Goal: Information Seeking & Learning: Check status

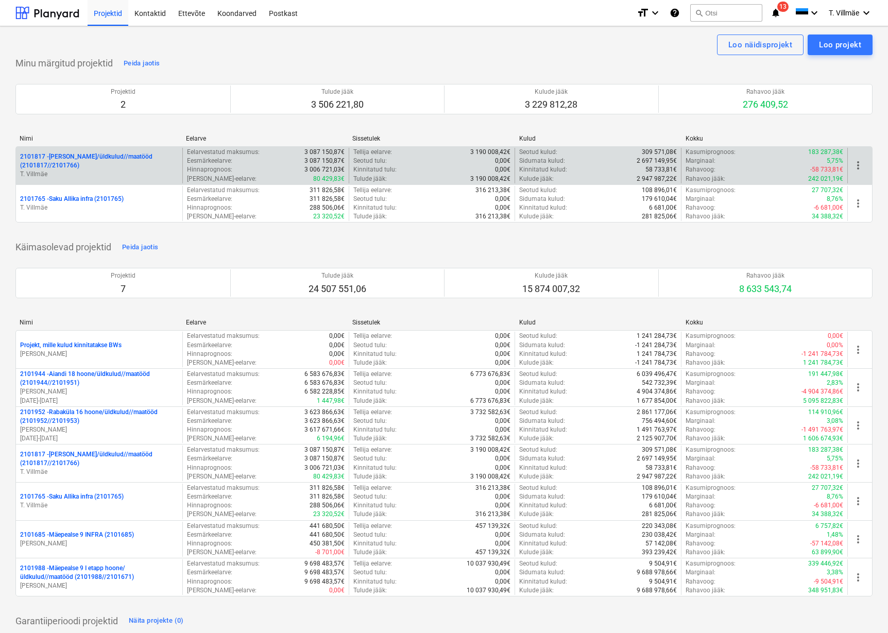
click at [83, 161] on p "2101817 - [PERSON_NAME]/üldkulud//maatööd (2101817//2101766)" at bounding box center [99, 161] width 158 height 18
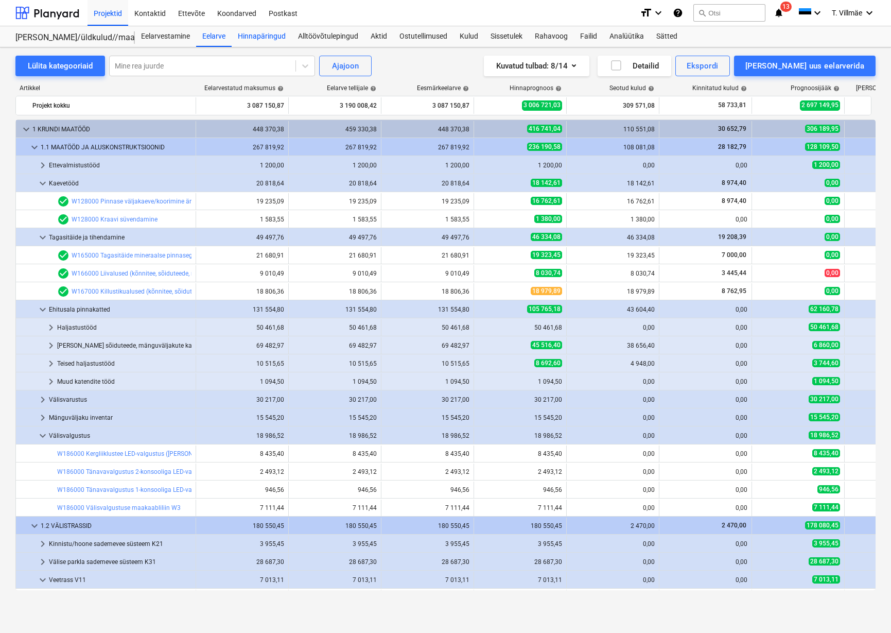
click at [257, 40] on div "Hinnapäringud" at bounding box center [262, 36] width 60 height 21
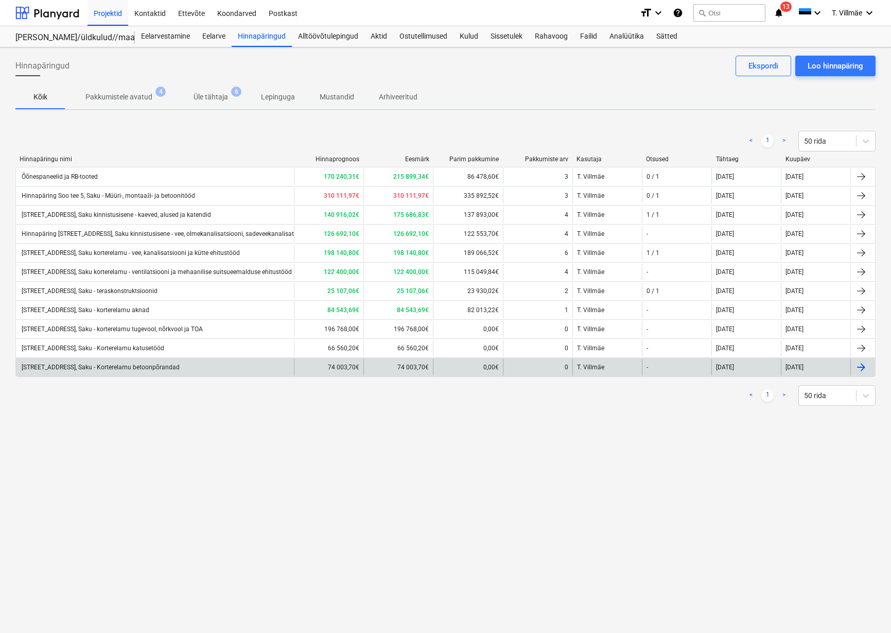
click at [146, 370] on div "[STREET_ADDRESS], Saku - Korterelamu betoonpõrandad" at bounding box center [100, 367] width 160 height 7
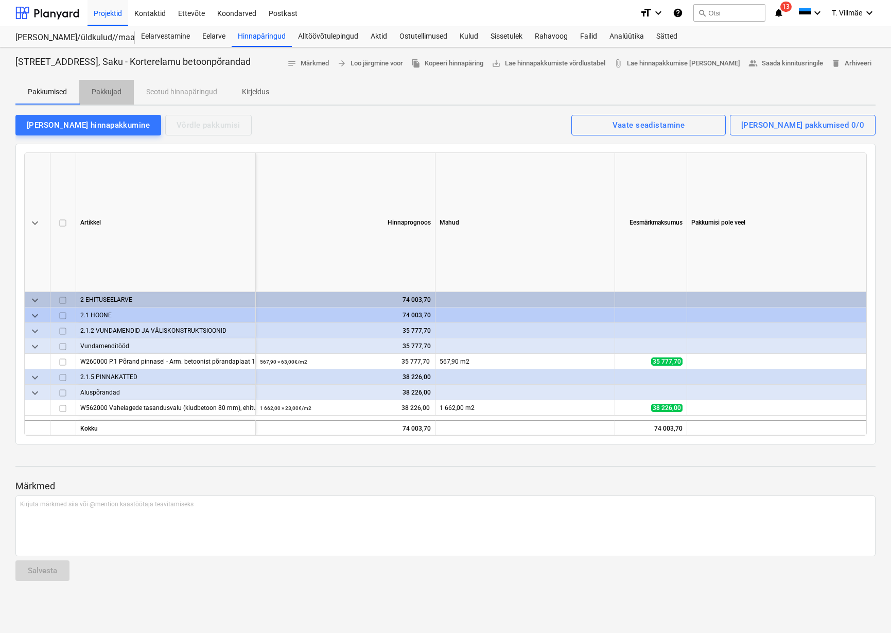
click at [109, 93] on p "Pakkujad" at bounding box center [107, 92] width 30 height 11
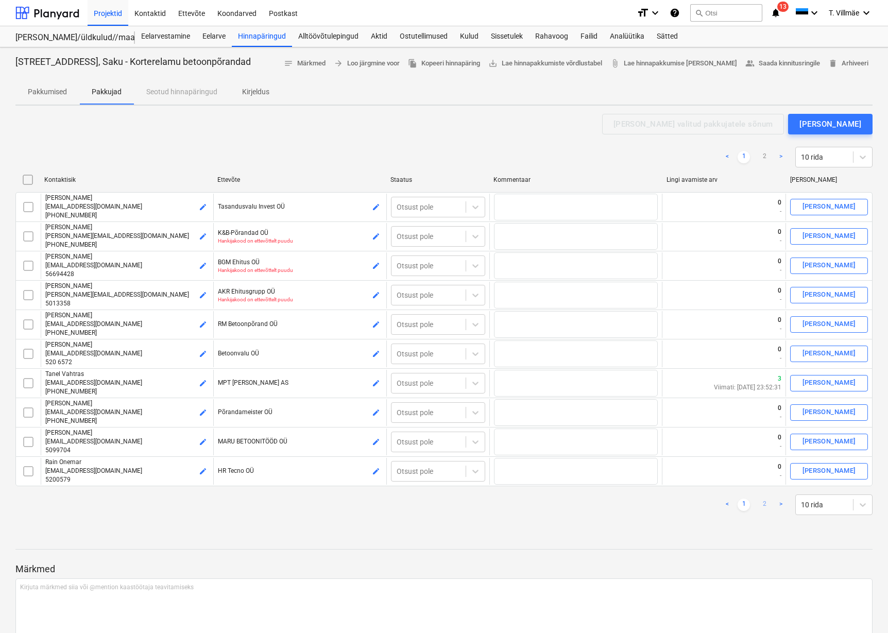
click at [760, 506] on link "2" at bounding box center [764, 504] width 12 height 12
checkbox input "false"
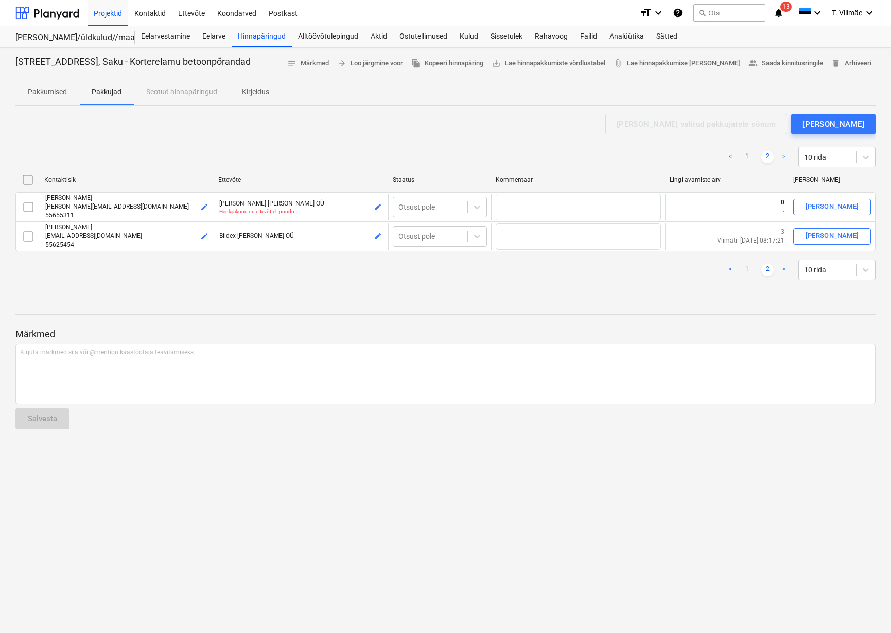
click at [748, 269] on link "1" at bounding box center [747, 270] width 12 height 12
checkbox input "false"
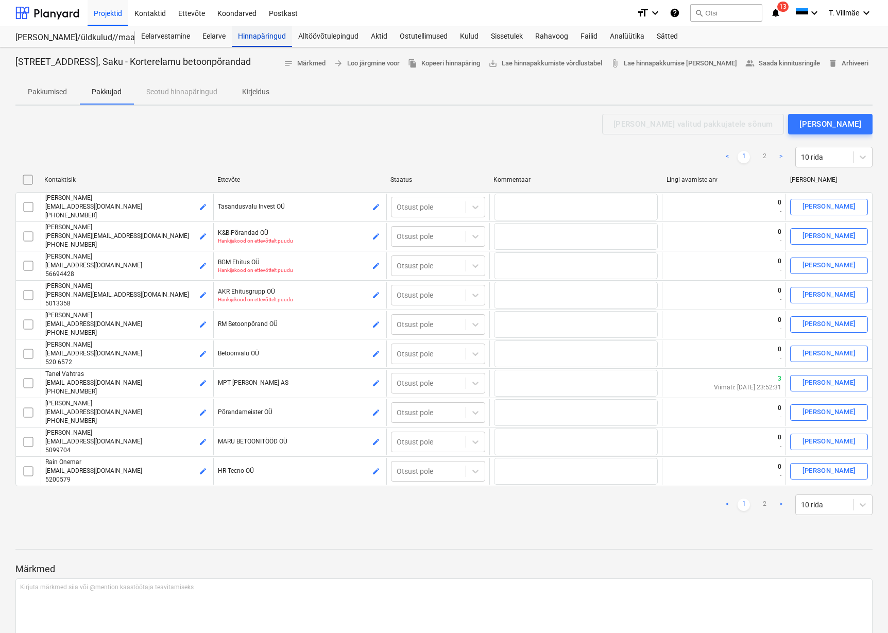
click at [249, 36] on div "Hinnapäringud" at bounding box center [262, 36] width 60 height 21
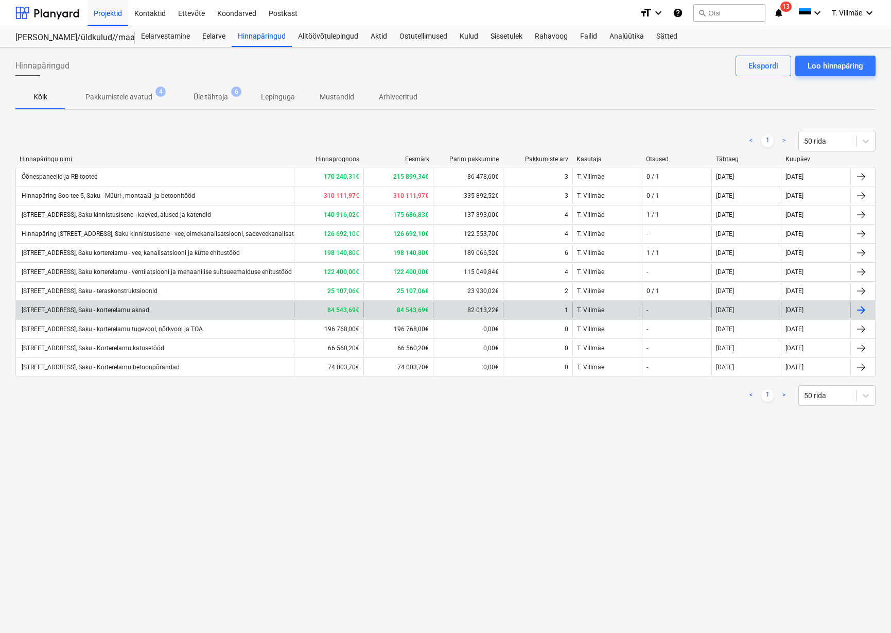
click at [113, 311] on div "[STREET_ADDRESS], Saku - korterelamu aknad" at bounding box center [84, 309] width 129 height 7
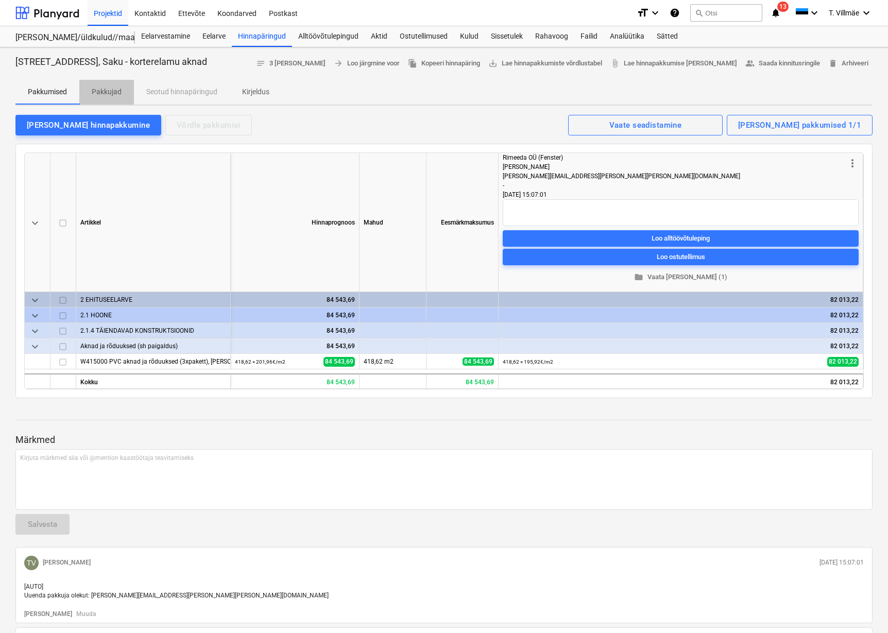
click at [116, 93] on p "Pakkujad" at bounding box center [107, 92] width 30 height 11
type textarea "x"
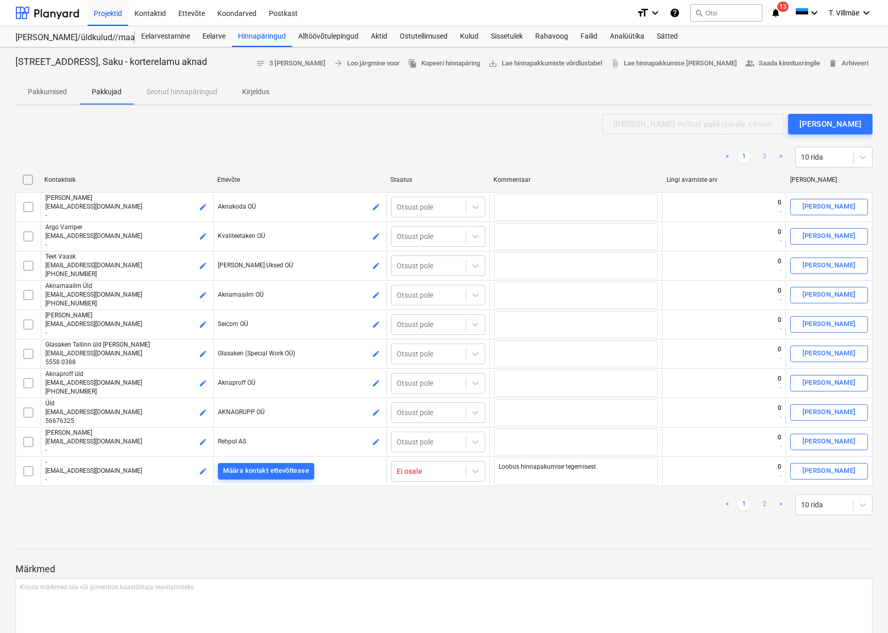
click at [764, 156] on link "2" at bounding box center [764, 157] width 12 height 12
checkbox input "false"
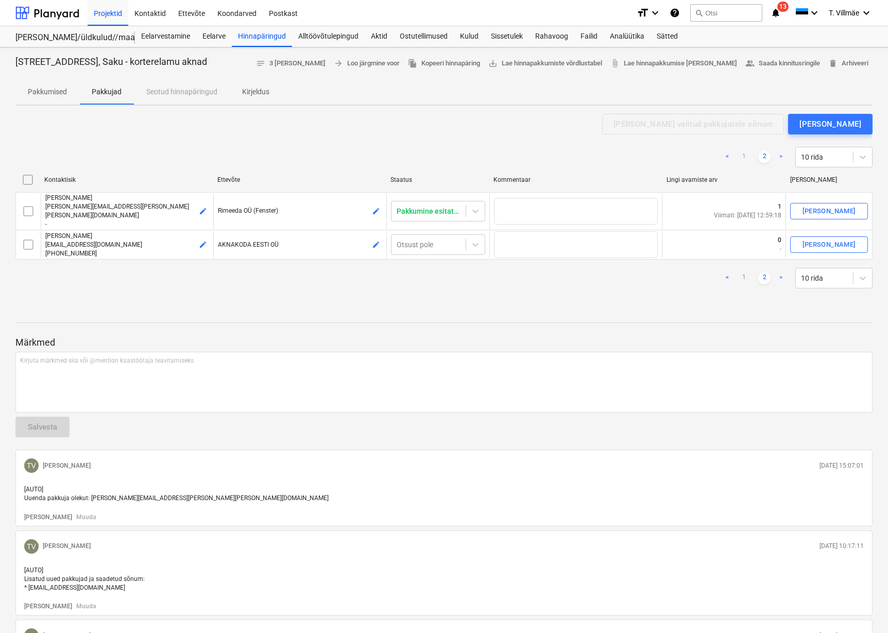
click at [743, 157] on link "1" at bounding box center [743, 157] width 12 height 12
type textarea "x"
checkbox input "false"
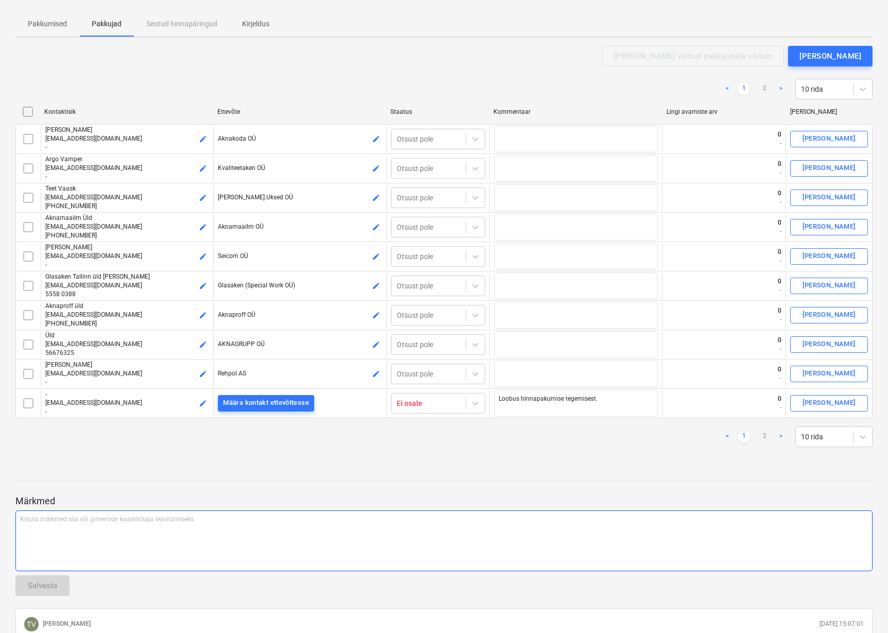
scroll to position [103, 0]
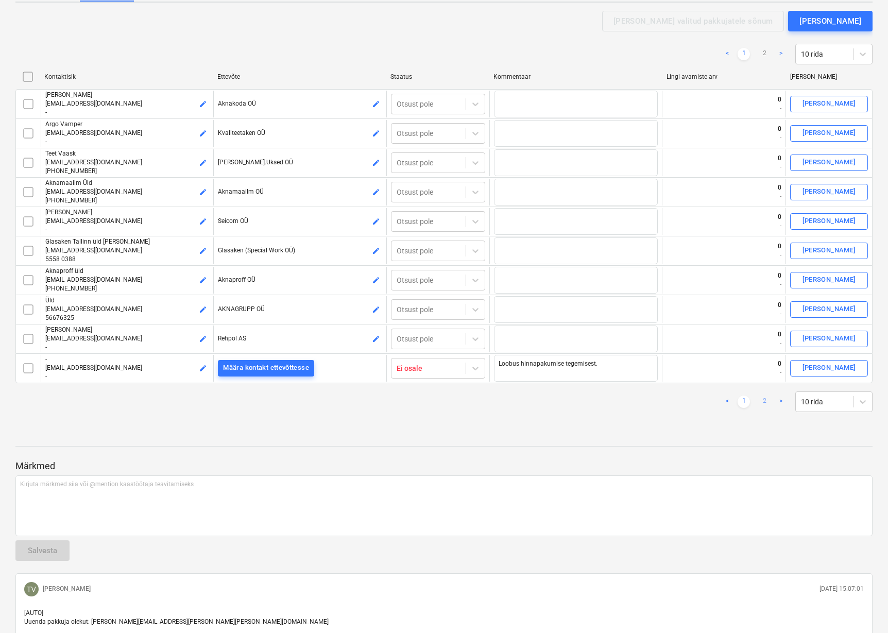
click at [762, 400] on link "2" at bounding box center [764, 401] width 12 height 12
checkbox input "false"
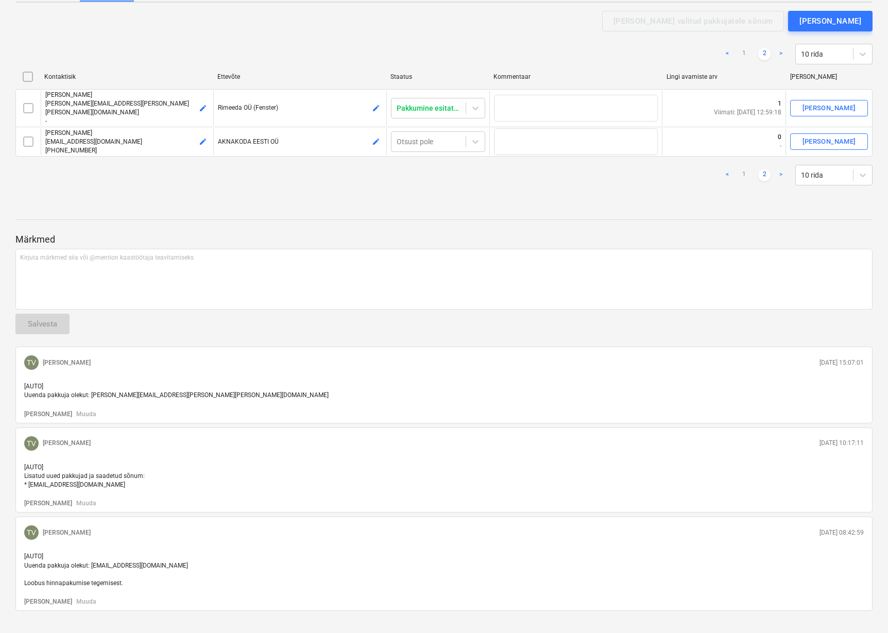
click at [527, 194] on div "Hinnapäring Soo tee 5, Saku - korterelamu aknad notes 3 [PERSON_NAME] arrow_for…" at bounding box center [444, 298] width 888 height 708
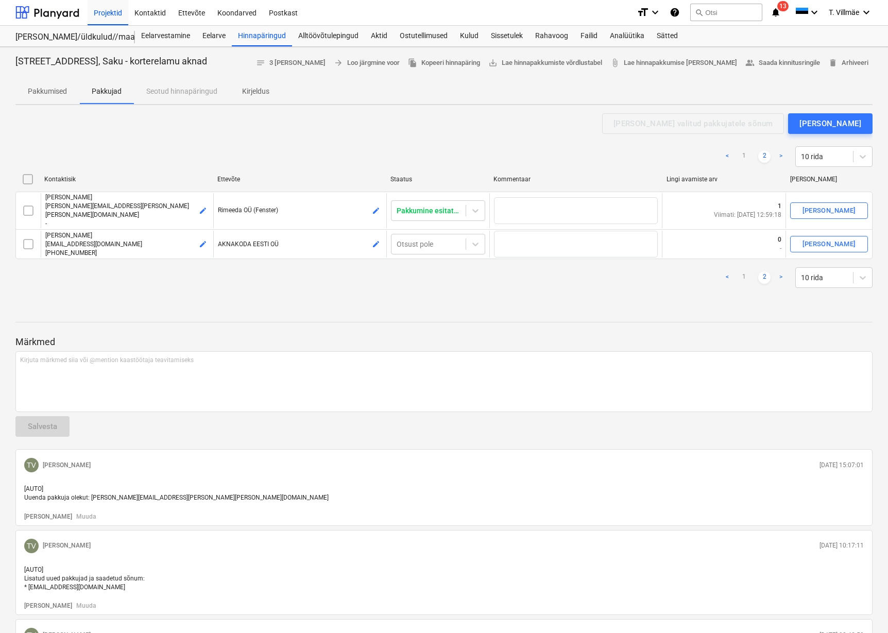
scroll to position [0, 0]
click at [778, 14] on icon "notifications" at bounding box center [775, 13] width 10 height 12
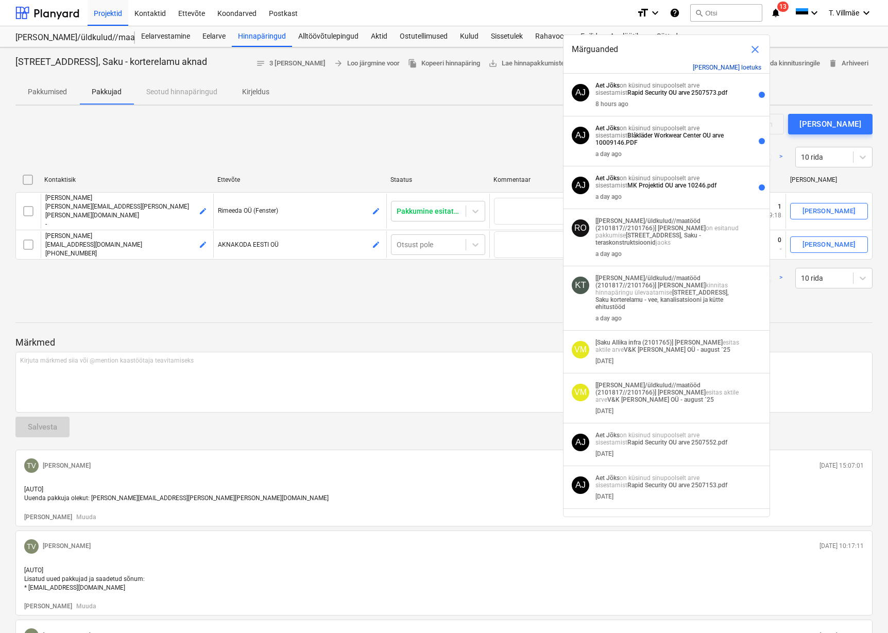
click at [736, 68] on button "[PERSON_NAME] loetuks" at bounding box center [727, 67] width 68 height 7
click at [744, 66] on button "[PERSON_NAME] loetuks" at bounding box center [727, 67] width 68 height 7
click at [753, 51] on span "close" at bounding box center [755, 49] width 12 height 12
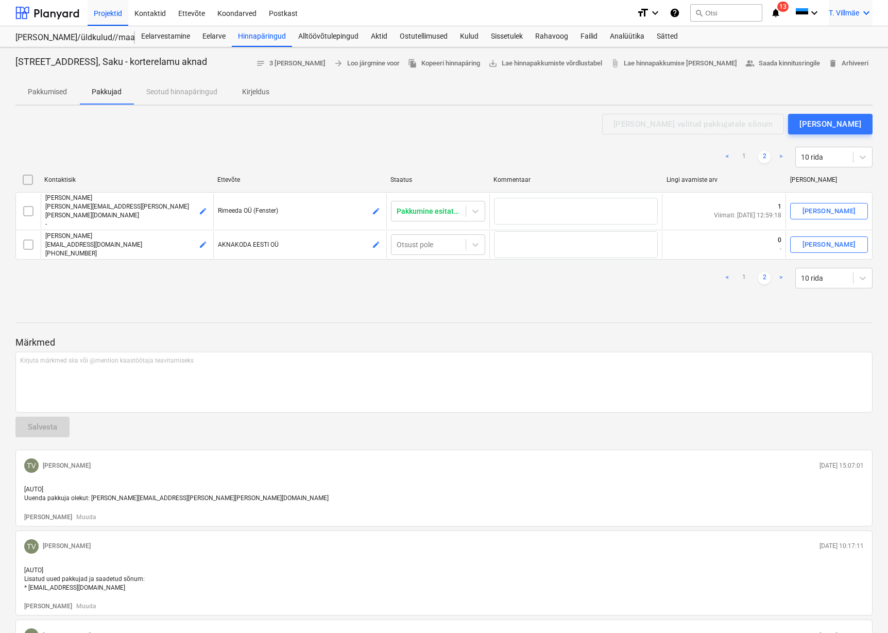
click at [862, 16] on icon "keyboard_arrow_down" at bounding box center [866, 13] width 12 height 12
click at [832, 63] on div "Logi välja" at bounding box center [842, 56] width 62 height 16
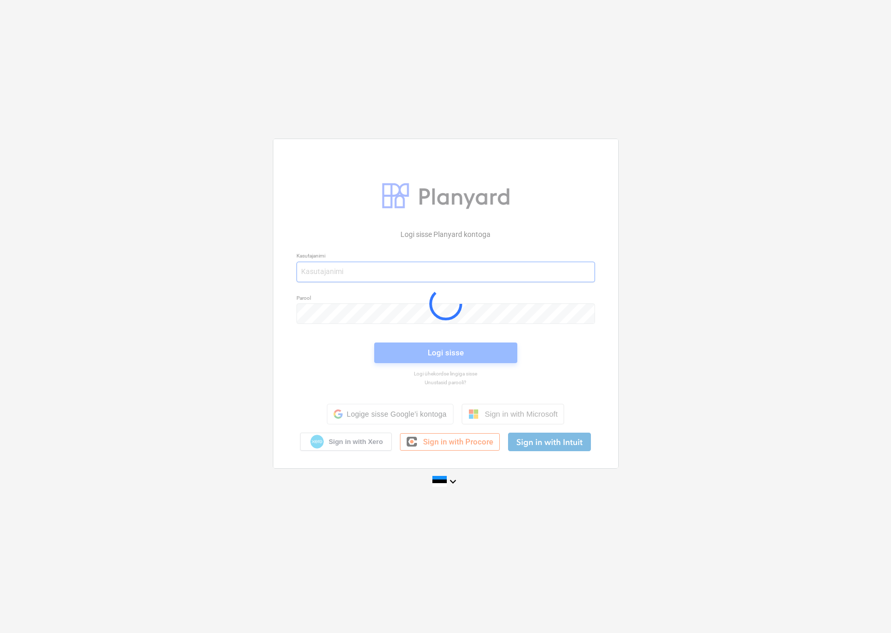
type input "[EMAIL_ADDRESS][DOMAIN_NAME]"
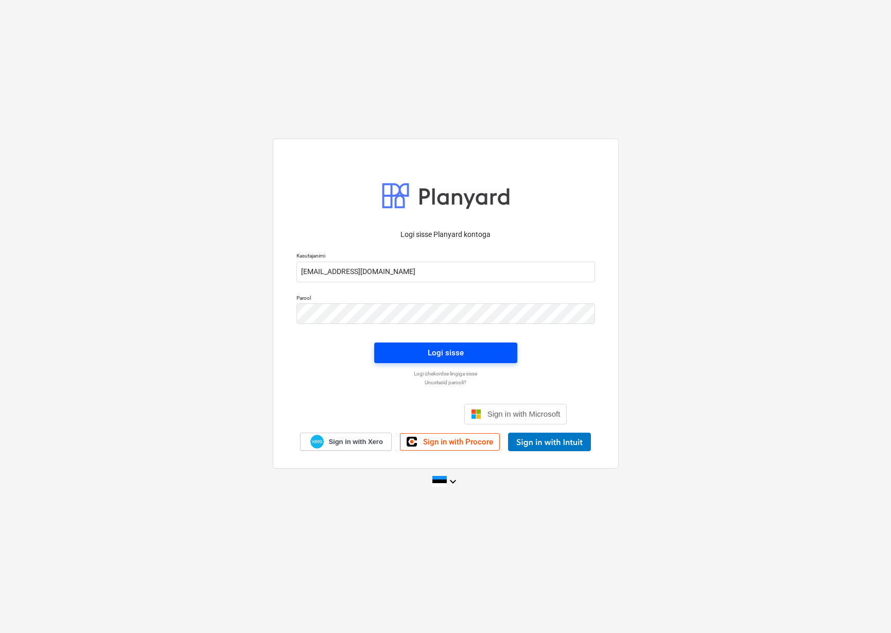
click at [455, 354] on div "Logi sisse" at bounding box center [446, 352] width 36 height 13
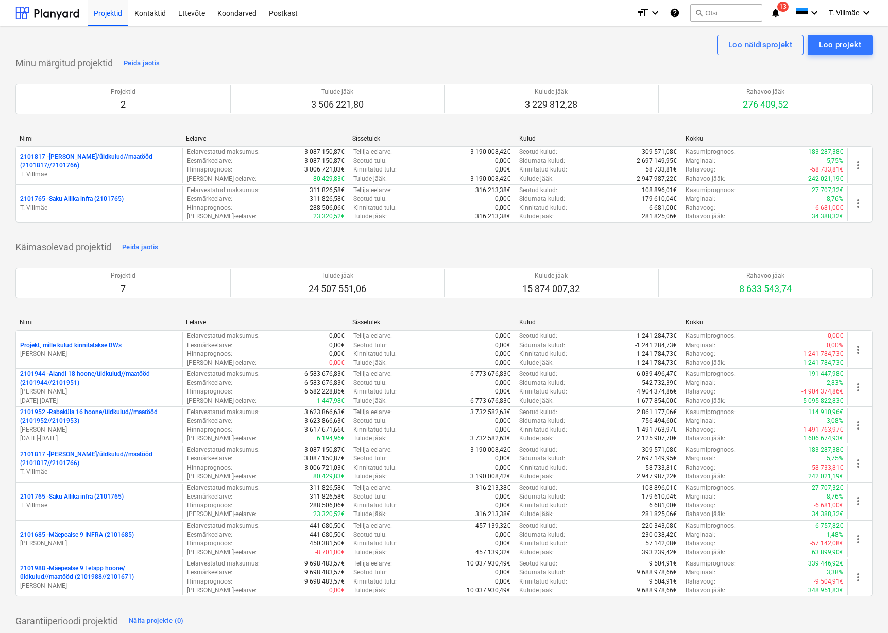
click at [778, 15] on icon "notifications" at bounding box center [775, 13] width 10 height 12
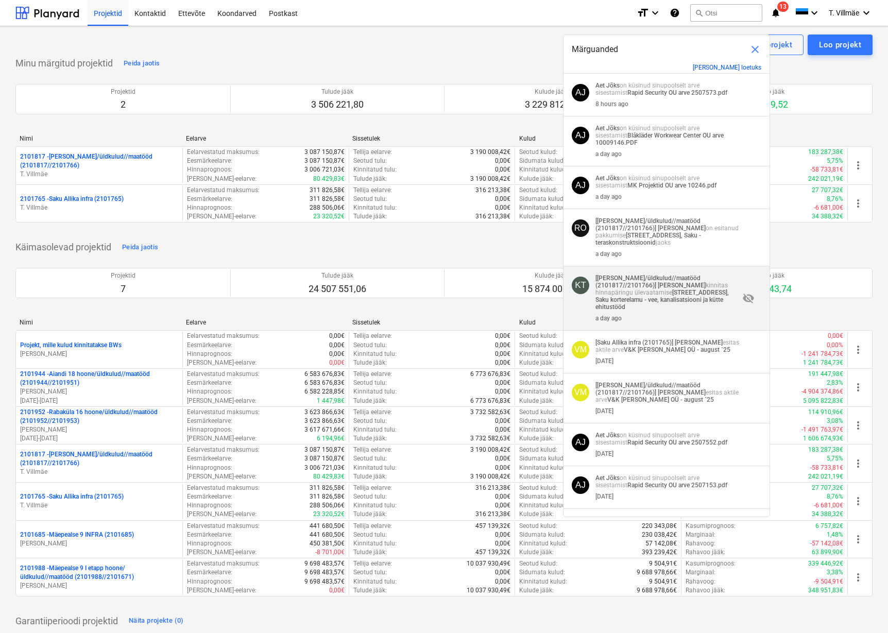
click at [745, 298] on span "visibility_off" at bounding box center [748, 298] width 12 height 12
click at [748, 299] on span "visibility_off" at bounding box center [748, 298] width 12 height 12
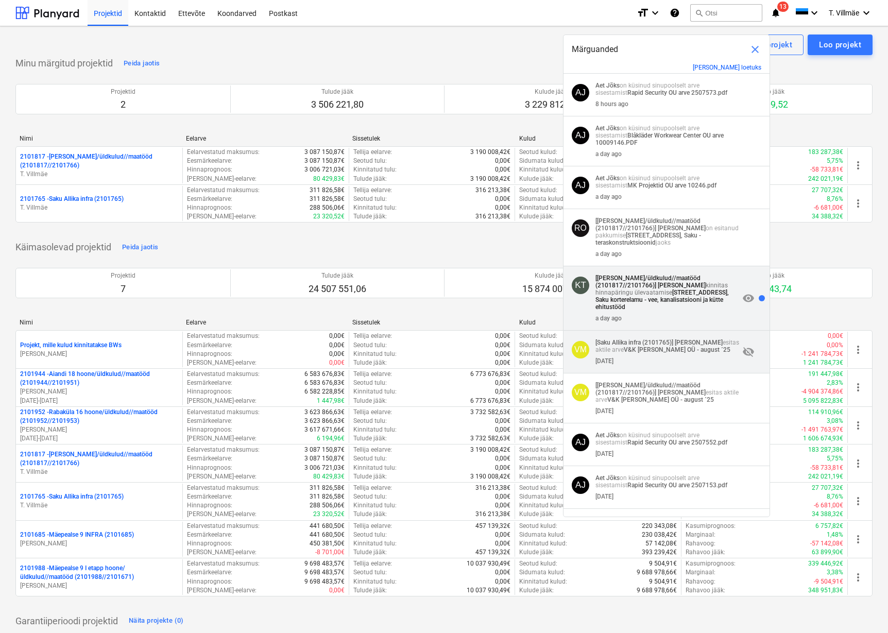
click at [747, 354] on span "visibility_off" at bounding box center [748, 352] width 12 height 12
click at [748, 352] on span "visibility" at bounding box center [748, 352] width 12 height 12
click at [746, 299] on span "visibility" at bounding box center [748, 298] width 12 height 12
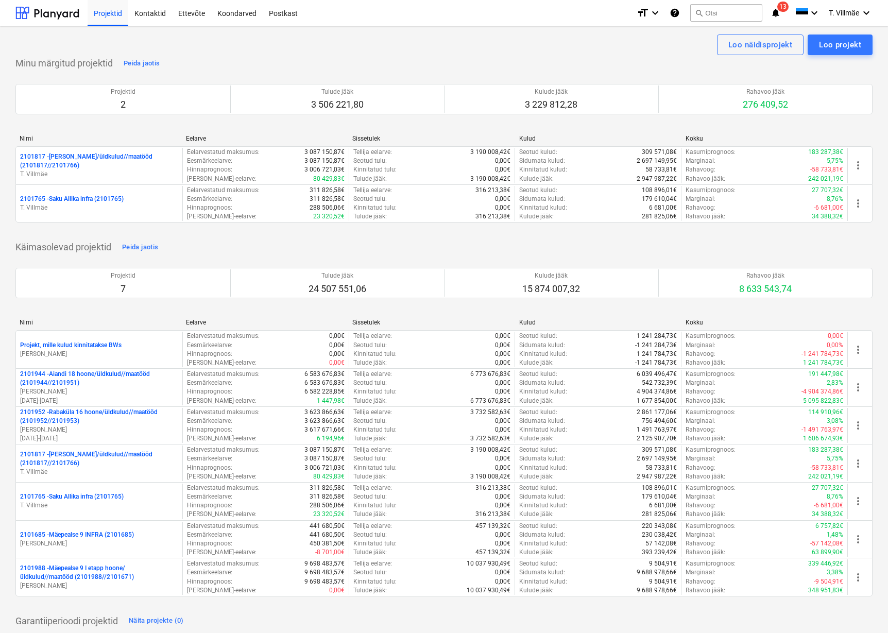
click at [499, 52] on div "Loo näidisprojekt Loo projekt" at bounding box center [443, 45] width 857 height 21
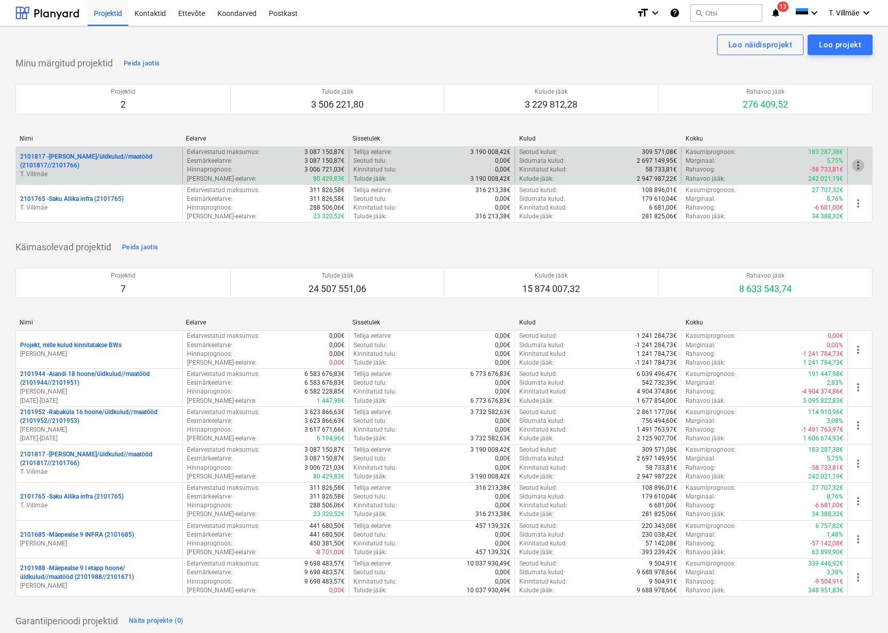
click at [856, 164] on span "more_vert" at bounding box center [858, 165] width 12 height 12
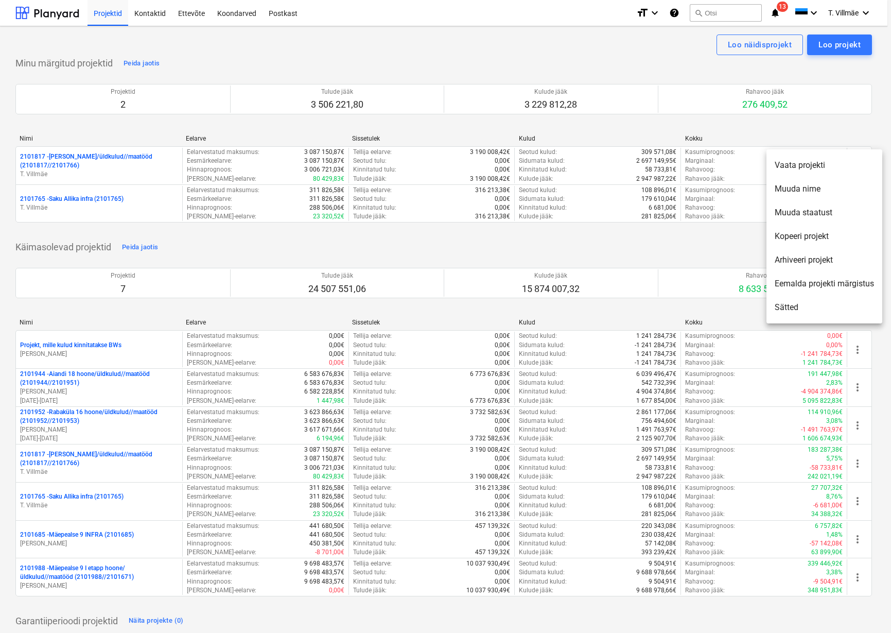
click at [727, 246] on div at bounding box center [445, 316] width 891 height 633
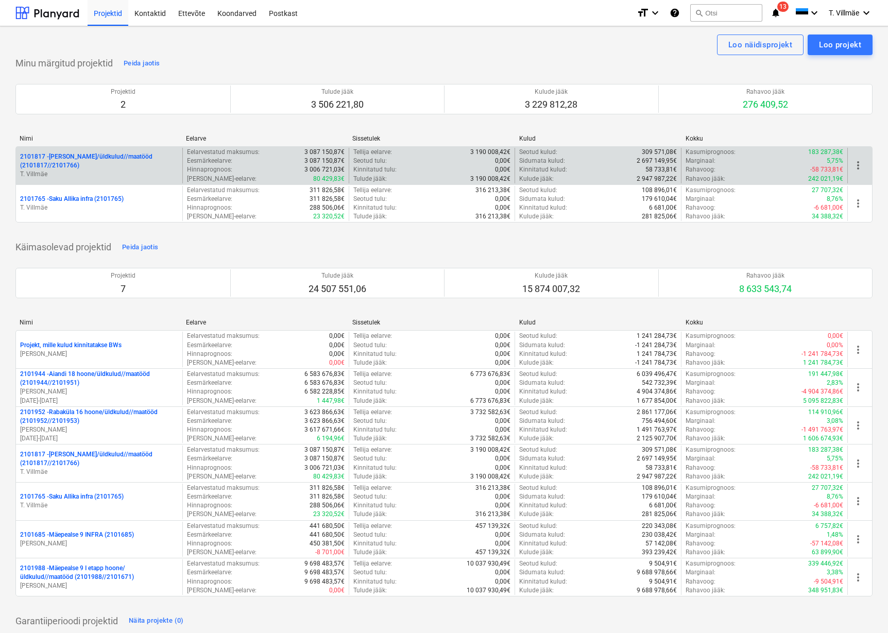
click at [90, 160] on p "2101817 - [PERSON_NAME]/üldkulud//maatööd (2101817//2101766)" at bounding box center [99, 161] width 158 height 18
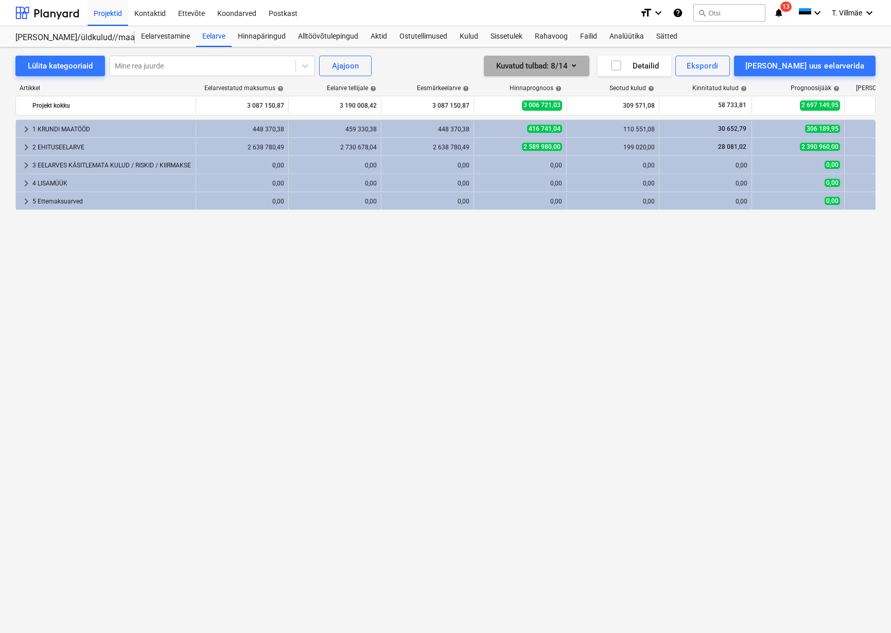
click at [580, 64] on icon "button" at bounding box center [574, 65] width 12 height 12
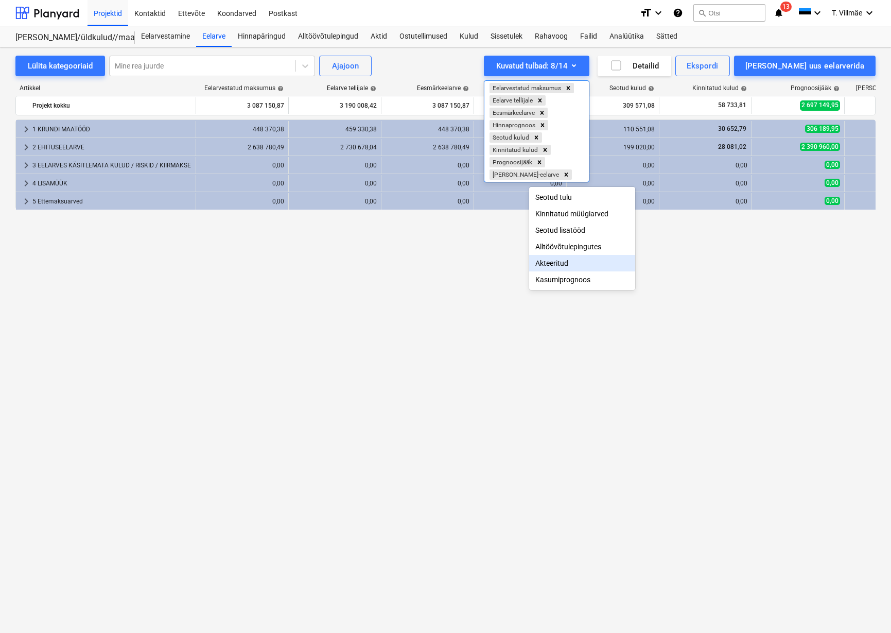
click at [731, 252] on div at bounding box center [445, 316] width 891 height 633
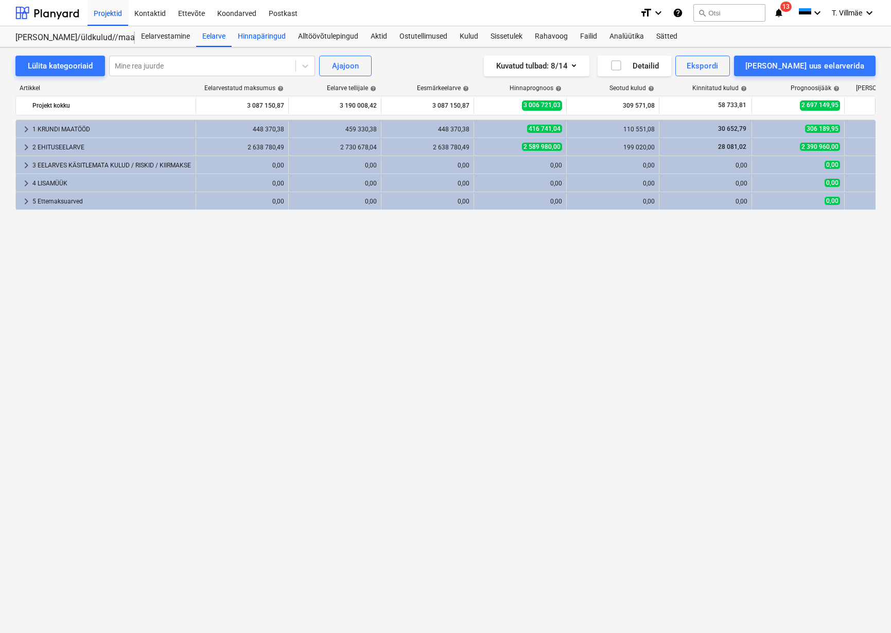
click at [257, 33] on div "Hinnapäringud" at bounding box center [262, 36] width 60 height 21
